Goal: Information Seeking & Learning: Learn about a topic

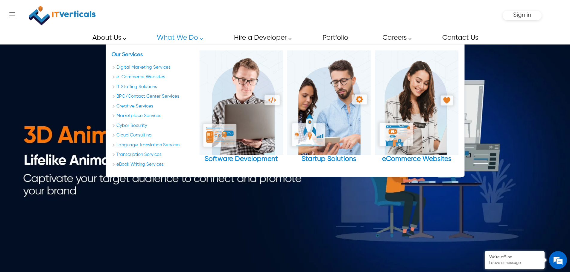
click at [61, 7] on img at bounding box center [62, 15] width 67 height 25
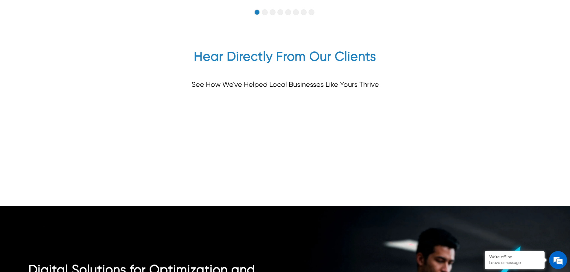
scroll to position [1752, 0]
